Goal: Information Seeking & Learning: Learn about a topic

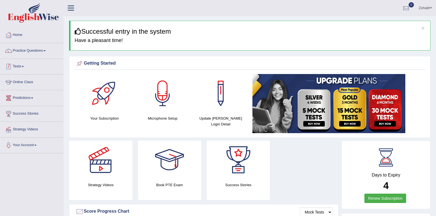
click at [32, 65] on link "Tests" at bounding box center [31, 66] width 63 height 14
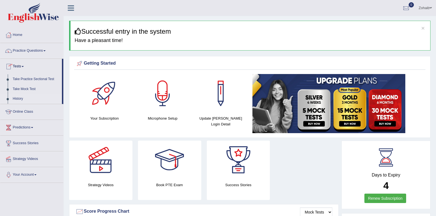
click at [34, 100] on link "History" at bounding box center [36, 99] width 52 height 10
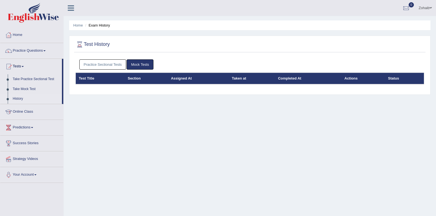
click at [102, 64] on link "Practice Sectional Tests" at bounding box center [102, 64] width 47 height 10
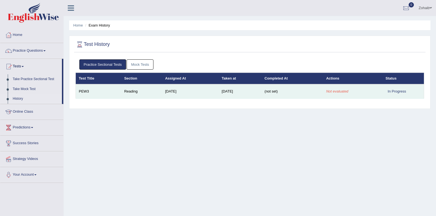
click at [345, 91] on em "Not evaluated" at bounding box center [337, 91] width 22 height 4
drag, startPoint x: 401, startPoint y: 88, endPoint x: 379, endPoint y: 90, distance: 22.8
click at [401, 88] on td "In Progress" at bounding box center [403, 91] width 41 height 14
drag, startPoint x: 227, startPoint y: 90, endPoint x: 218, endPoint y: 93, distance: 10.0
click at [219, 93] on td "Aug 19, 2025" at bounding box center [240, 91] width 43 height 14
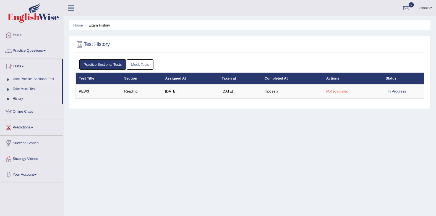
drag, startPoint x: 79, startPoint y: 97, endPoint x: 46, endPoint y: 80, distance: 36.9
click at [79, 97] on td "PEW3" at bounding box center [99, 91] width 46 height 14
drag, startPoint x: 93, startPoint y: 44, endPoint x: 84, endPoint y: 50, distance: 10.8
click at [84, 50] on div "Test History" at bounding box center [249, 46] width 351 height 14
click at [29, 77] on link "Take Practice Sectional Test" at bounding box center [36, 79] width 52 height 10
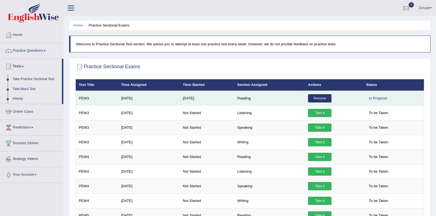
click at [319, 98] on link "Resume" at bounding box center [320, 98] width 24 height 8
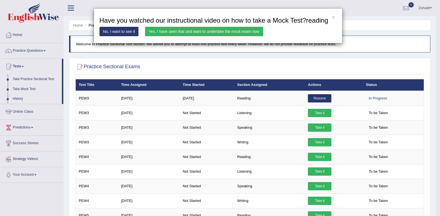
click at [190, 30] on link "Yes, I have seen that and want to undertake the mock exam now" at bounding box center [204, 31] width 118 height 9
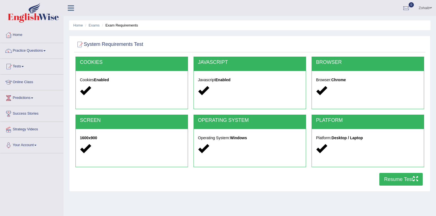
click at [412, 176] on button "Resume Test" at bounding box center [400, 179] width 43 height 13
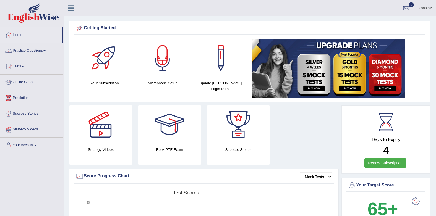
drag, startPoint x: 21, startPoint y: 65, endPoint x: 22, endPoint y: 69, distance: 3.7
click at [20, 66] on link "Tests" at bounding box center [31, 66] width 63 height 14
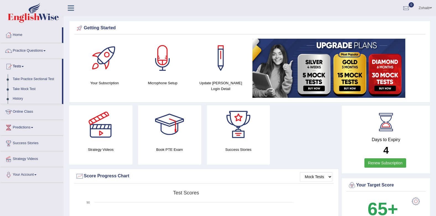
click at [26, 98] on link "History" at bounding box center [36, 99] width 52 height 10
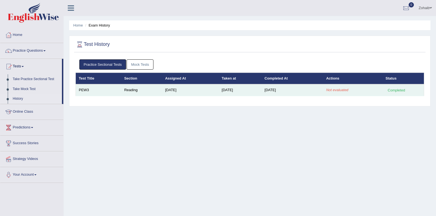
drag, startPoint x: 403, startPoint y: 91, endPoint x: 396, endPoint y: 93, distance: 6.8
click at [397, 93] on div "Completed" at bounding box center [397, 90] width 22 height 6
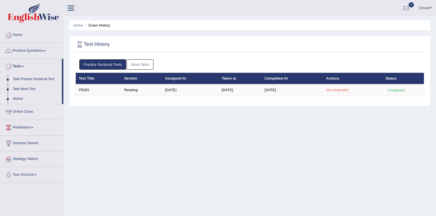
drag, startPoint x: 396, startPoint y: 93, endPoint x: 334, endPoint y: 82, distance: 62.8
click at [334, 82] on th "Actions" at bounding box center [352, 79] width 59 height 12
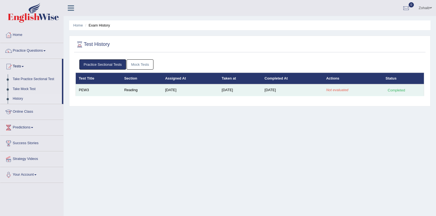
drag, startPoint x: 334, startPoint y: 82, endPoint x: 329, endPoint y: 95, distance: 13.5
click at [329, 95] on td "Not evaluated" at bounding box center [352, 90] width 59 height 12
drag, startPoint x: 145, startPoint y: 122, endPoint x: 121, endPoint y: 95, distance: 35.7
click at [143, 121] on div "Home Exam History Test History Practice Sectional Tests Mock Tests Test Title S…" at bounding box center [250, 138] width 372 height 277
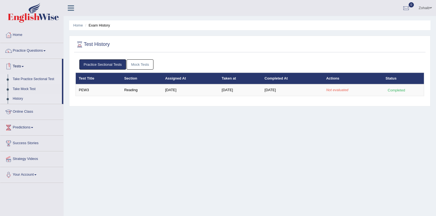
click at [22, 77] on link "Take Practice Sectional Test" at bounding box center [36, 79] width 52 height 10
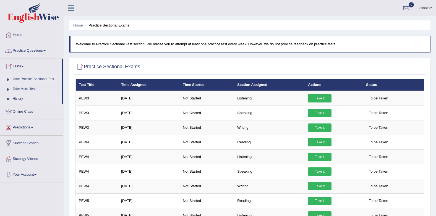
click at [22, 95] on link "History" at bounding box center [36, 99] width 52 height 10
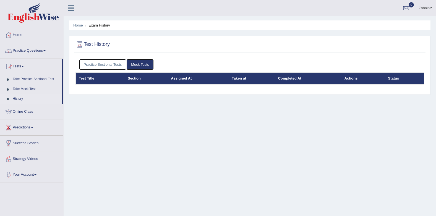
click at [107, 64] on link "Practice Sectional Tests" at bounding box center [102, 64] width 47 height 10
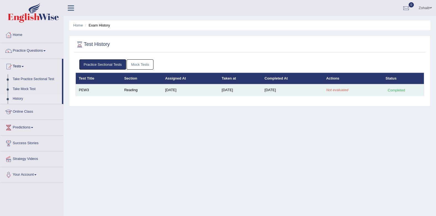
drag, startPoint x: 304, startPoint y: 88, endPoint x: 288, endPoint y: 90, distance: 16.9
click at [288, 90] on td "Aug 21, 2025" at bounding box center [293, 90] width 62 height 12
drag, startPoint x: 288, startPoint y: 90, endPoint x: 237, endPoint y: 92, distance: 50.6
click at [237, 92] on td "Aug 19, 2025" at bounding box center [240, 90] width 43 height 12
click at [347, 88] on td "Not evaluated" at bounding box center [352, 90] width 59 height 12
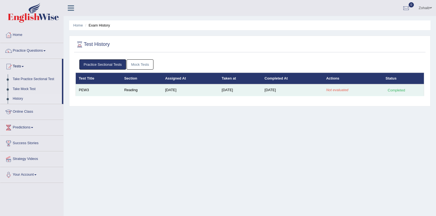
click at [398, 85] on td "Completed" at bounding box center [403, 90] width 41 height 12
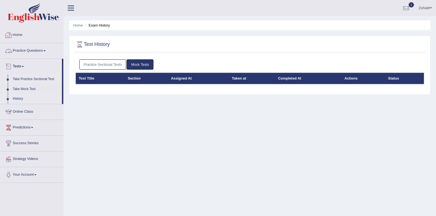
click at [20, 77] on link "Take Practice Sectional Test" at bounding box center [36, 79] width 52 height 10
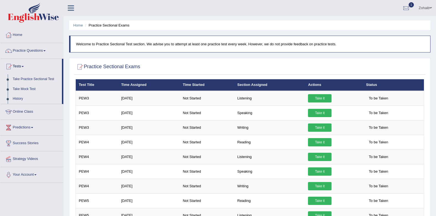
click at [21, 96] on link "History" at bounding box center [36, 99] width 52 height 10
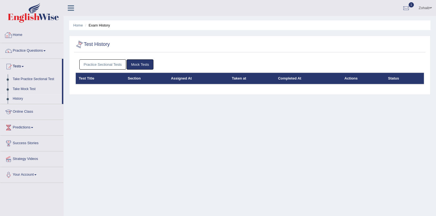
click at [111, 66] on link "Practice Sectional Tests" at bounding box center [102, 64] width 47 height 10
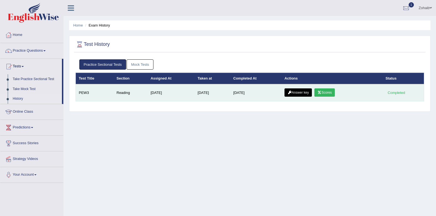
click at [330, 92] on link "Scores" at bounding box center [324, 92] width 20 height 8
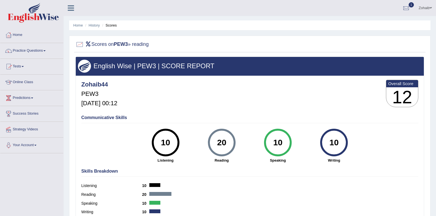
click at [95, 44] on h2 "Scores on PEW3 » reading" at bounding box center [111, 44] width 73 height 8
drag, startPoint x: 95, startPoint y: 44, endPoint x: 147, endPoint y: 44, distance: 51.4
click at [147, 44] on h2 "Scores on PEW3 » reading" at bounding box center [111, 44] width 73 height 8
click at [118, 46] on b "PEW3" at bounding box center [121, 44] width 14 height 6
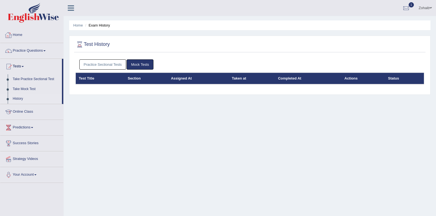
click at [106, 61] on link "Practice Sectional Tests" at bounding box center [102, 64] width 47 height 10
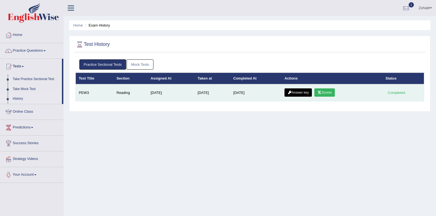
click at [302, 88] on link "Answer key" at bounding box center [298, 92] width 27 height 8
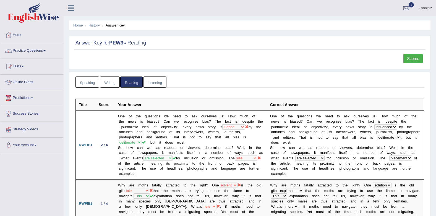
click at [155, 82] on link "Listening" at bounding box center [154, 82] width 23 height 11
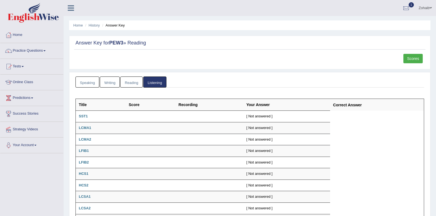
click at [107, 81] on link "Writing" at bounding box center [110, 82] width 20 height 11
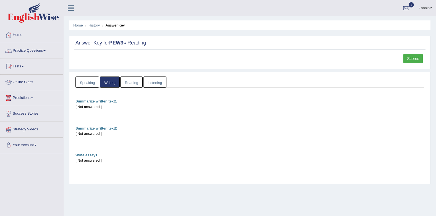
click at [90, 82] on link "Speaking" at bounding box center [87, 82] width 24 height 11
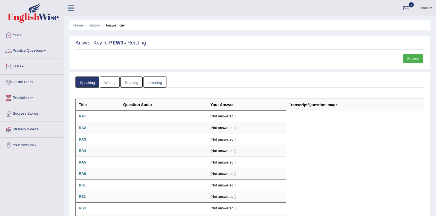
drag, startPoint x: 11, startPoint y: 52, endPoint x: 43, endPoint y: 46, distance: 32.4
click at [11, 52] on div at bounding box center [8, 51] width 8 height 8
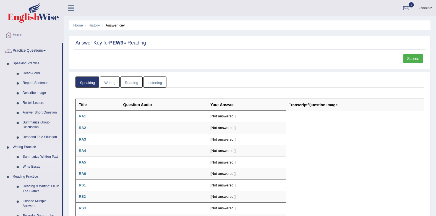
click at [44, 157] on link "Summarize Written Text" at bounding box center [41, 157] width 42 height 10
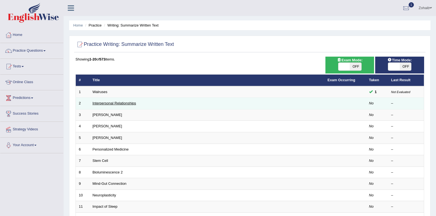
click at [98, 104] on link "Interpersonal Relationships" at bounding box center [115, 103] width 44 height 4
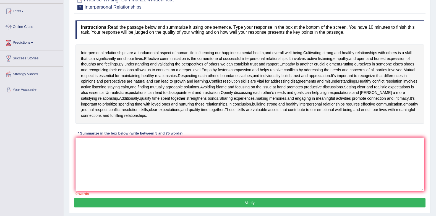
scroll to position [62, 0]
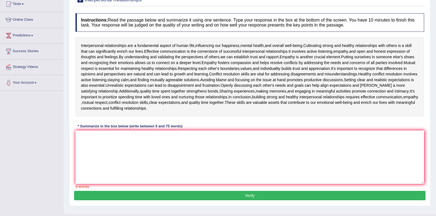
drag, startPoint x: 96, startPoint y: 128, endPoint x: 93, endPoint y: 129, distance: 2.8
click at [95, 129] on div "Instructions: Read the passage below and summarize it using one sentence. Type …" at bounding box center [249, 101] width 351 height 181
click at [89, 140] on textarea at bounding box center [249, 158] width 349 height 54
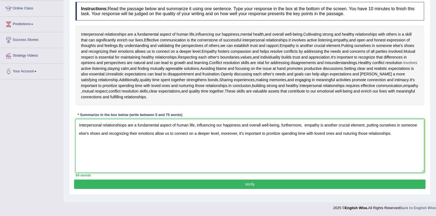
scroll to position [74, 0]
drag, startPoint x: 303, startPoint y: 124, endPoint x: 306, endPoint y: 143, distance: 19.0
click at [304, 127] on textarea "Interpersonal relationshiops are a fundamental aspect of human life, influencin…" at bounding box center [249, 146] width 349 height 54
type textarea "Interpersonal relationshiops are a fundamental aspect of human life, influencin…"
click at [263, 180] on button "Verify" at bounding box center [249, 183] width 351 height 9
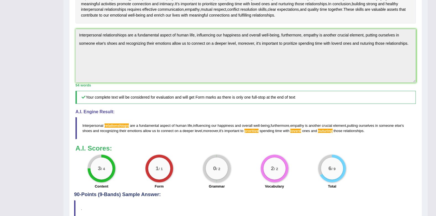
scroll to position [183, 0]
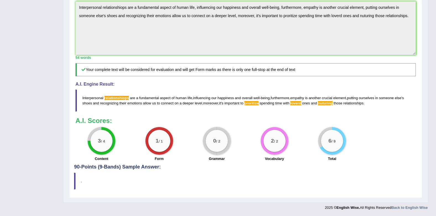
drag, startPoint x: 130, startPoint y: 171, endPoint x: 126, endPoint y: 169, distance: 5.1
click at [127, 170] on div "Practice Writing: Summarize Written Text 2 Interpersonal Relationships Instruct…" at bounding box center [245, 30] width 353 height 335
drag, startPoint x: 122, startPoint y: 168, endPoint x: 117, endPoint y: 168, distance: 5.0
click at [121, 167] on h4 "90-Points (9-Bands) Sample Answer:" at bounding box center [245, 29] width 343 height 282
drag, startPoint x: 84, startPoint y: 169, endPoint x: 89, endPoint y: 179, distance: 11.0
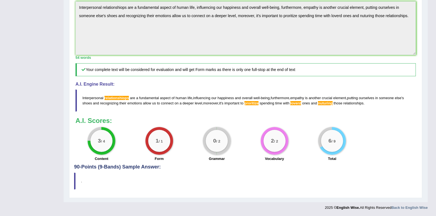
click at [84, 170] on h4 "90-Points (9-Bands) Sample Answer:" at bounding box center [245, 29] width 343 height 282
drag, startPoint x: 95, startPoint y: 188, endPoint x: 115, endPoint y: 183, distance: 20.4
click at [98, 190] on blockquote "." at bounding box center [245, 181] width 343 height 17
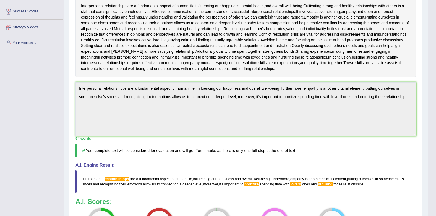
scroll to position [100, 0]
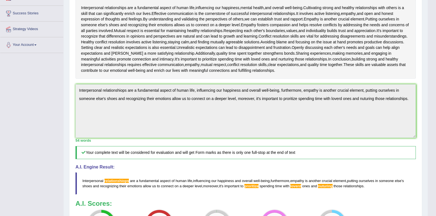
click at [254, 184] on blockquote "Interpersonal relationshiops are a fundamental aspect of human life , influenci…" at bounding box center [245, 184] width 340 height 22
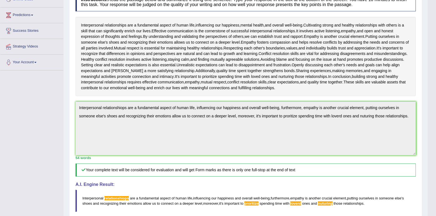
scroll to position [0, 0]
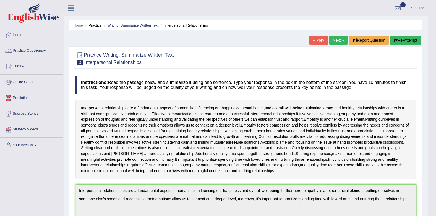
click at [405, 40] on button "Re-Attempt" at bounding box center [405, 40] width 31 height 9
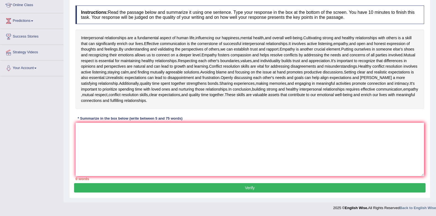
scroll to position [77, 0]
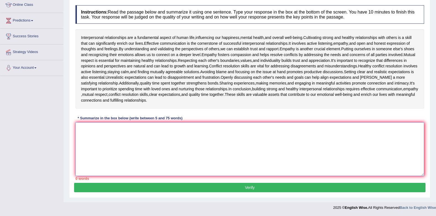
click at [117, 141] on textarea at bounding box center [249, 149] width 349 height 54
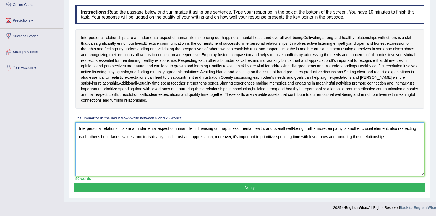
drag, startPoint x: 397, startPoint y: 129, endPoint x: 387, endPoint y: 128, distance: 9.5
click at [387, 128] on textarea "Interpersonal relationships are a fundamental aspect of human life, influencing…" at bounding box center [249, 149] width 349 height 54
type textarea "Interpersonal relationships are a fundamental aspect of human life, influencing…"
click at [257, 187] on button "Verify" at bounding box center [249, 187] width 351 height 9
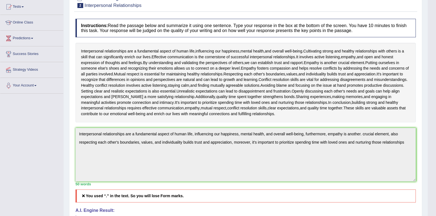
scroll to position [48, 0]
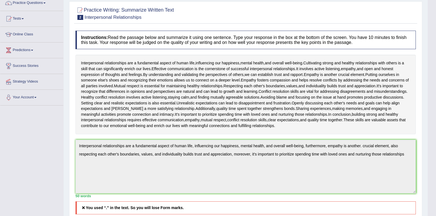
click at [49, 144] on div "Toggle navigation Home Practice Questions Speaking Practice Read Aloud Repeat S…" at bounding box center [214, 152] width 428 height 400
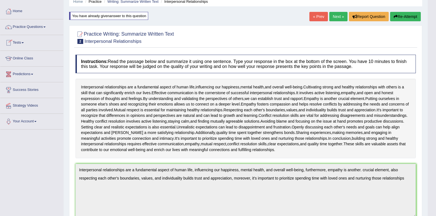
scroll to position [0, 0]
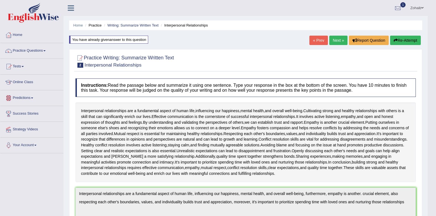
click at [409, 37] on button "Re-Attempt" at bounding box center [405, 40] width 31 height 9
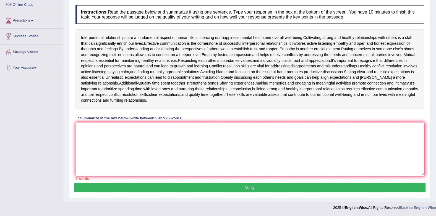
scroll to position [77, 0]
click at [105, 129] on textarea at bounding box center [249, 149] width 349 height 54
paste textarea "Interpersonal relationships are a fundamental aspect of human life, influencing…"
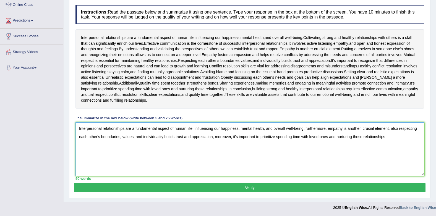
drag, startPoint x: 361, startPoint y: 128, endPoint x: 372, endPoint y: 142, distance: 17.5
click at [361, 130] on textarea "Interpersonal relationships are a fundamental aspect of human life, influencing…" at bounding box center [249, 149] width 349 height 54
click at [396, 137] on textarea "Interpersonal relationships are a fundamental aspect of human life, influencing…" at bounding box center [249, 149] width 349 height 54
type textarea "Interpersonal relationships are a fundamental aspect of human life, influencing…"
click at [280, 185] on button "Verify" at bounding box center [249, 187] width 351 height 9
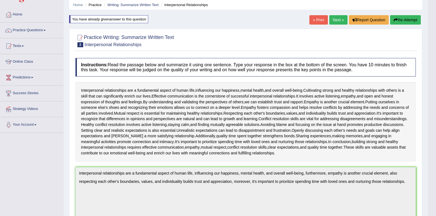
scroll to position [20, 0]
click at [39, 27] on link "Practice Questions" at bounding box center [31, 30] width 63 height 14
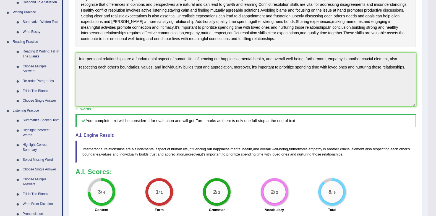
scroll to position [131, 0]
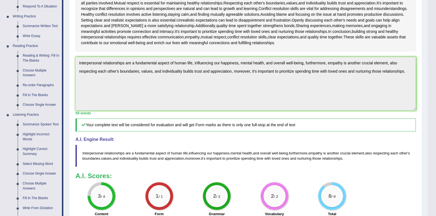
click at [33, 38] on link "Write Essay" at bounding box center [41, 36] width 42 height 10
